Goal: Navigation & Orientation: Find specific page/section

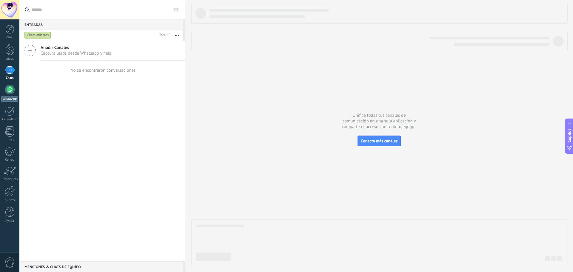
click at [9, 89] on div at bounding box center [10, 90] width 10 height 10
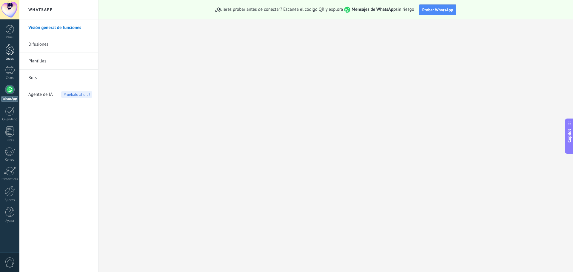
click at [14, 55] on link "Leads" at bounding box center [9, 52] width 19 height 17
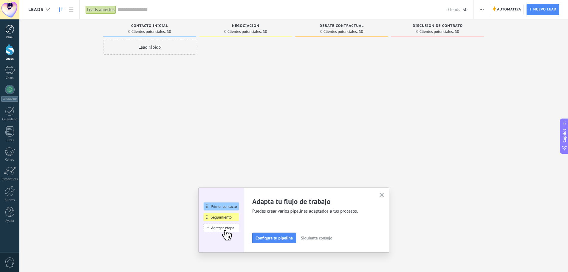
click at [6, 34] on link "Panel" at bounding box center [9, 32] width 19 height 15
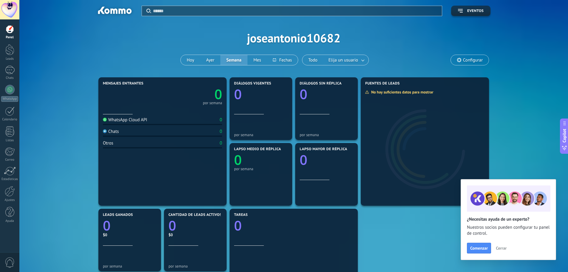
click at [9, 34] on link "Panel" at bounding box center [9, 32] width 19 height 15
click at [7, 48] on div at bounding box center [9, 49] width 9 height 11
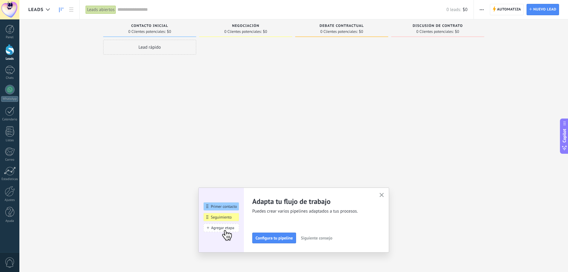
click at [384, 194] on use "button" at bounding box center [382, 195] width 4 height 4
